Goal: Navigation & Orientation: Find specific page/section

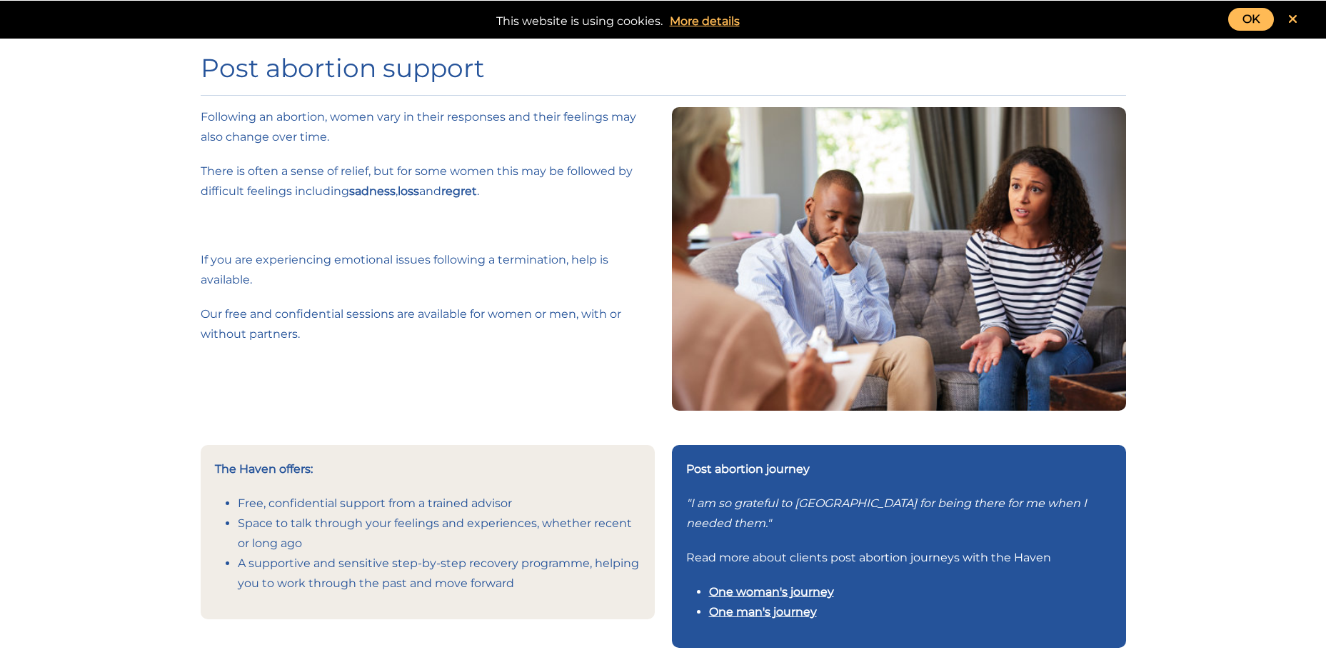
click at [1248, 26] on link "OK" at bounding box center [1251, 19] width 46 height 23
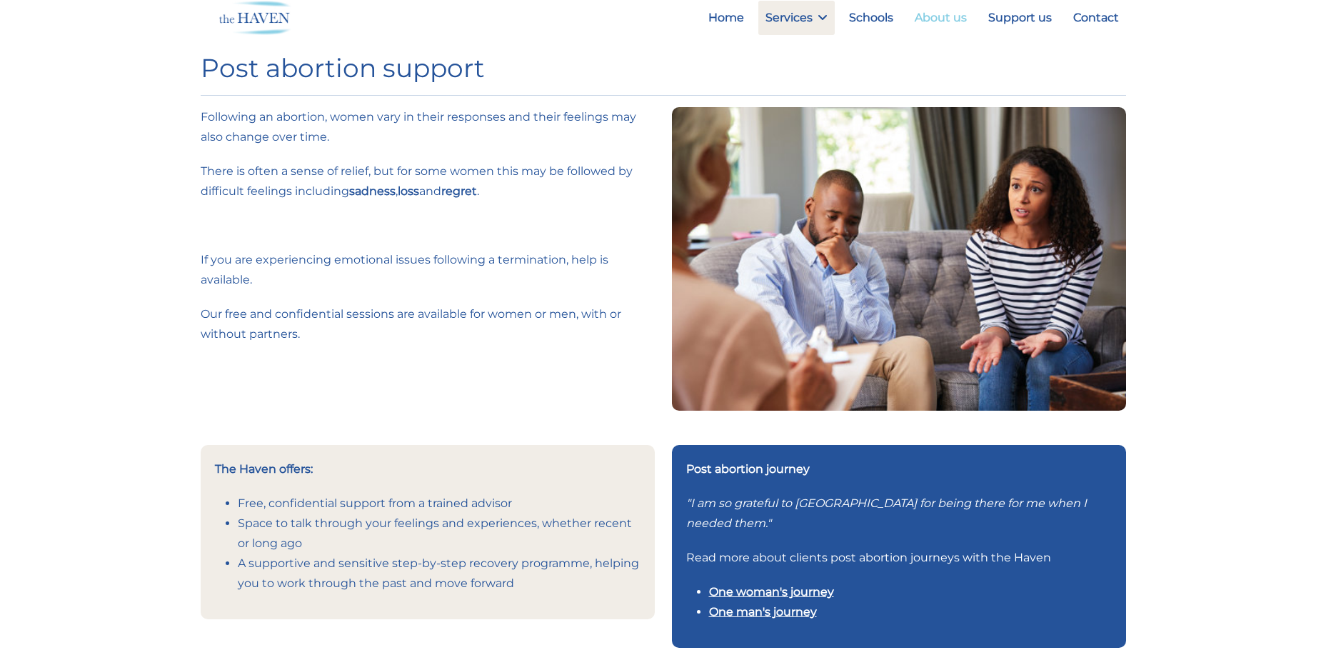
click at [943, 14] on link "About us" at bounding box center [941, 18] width 66 height 34
